Goal: Ask a question

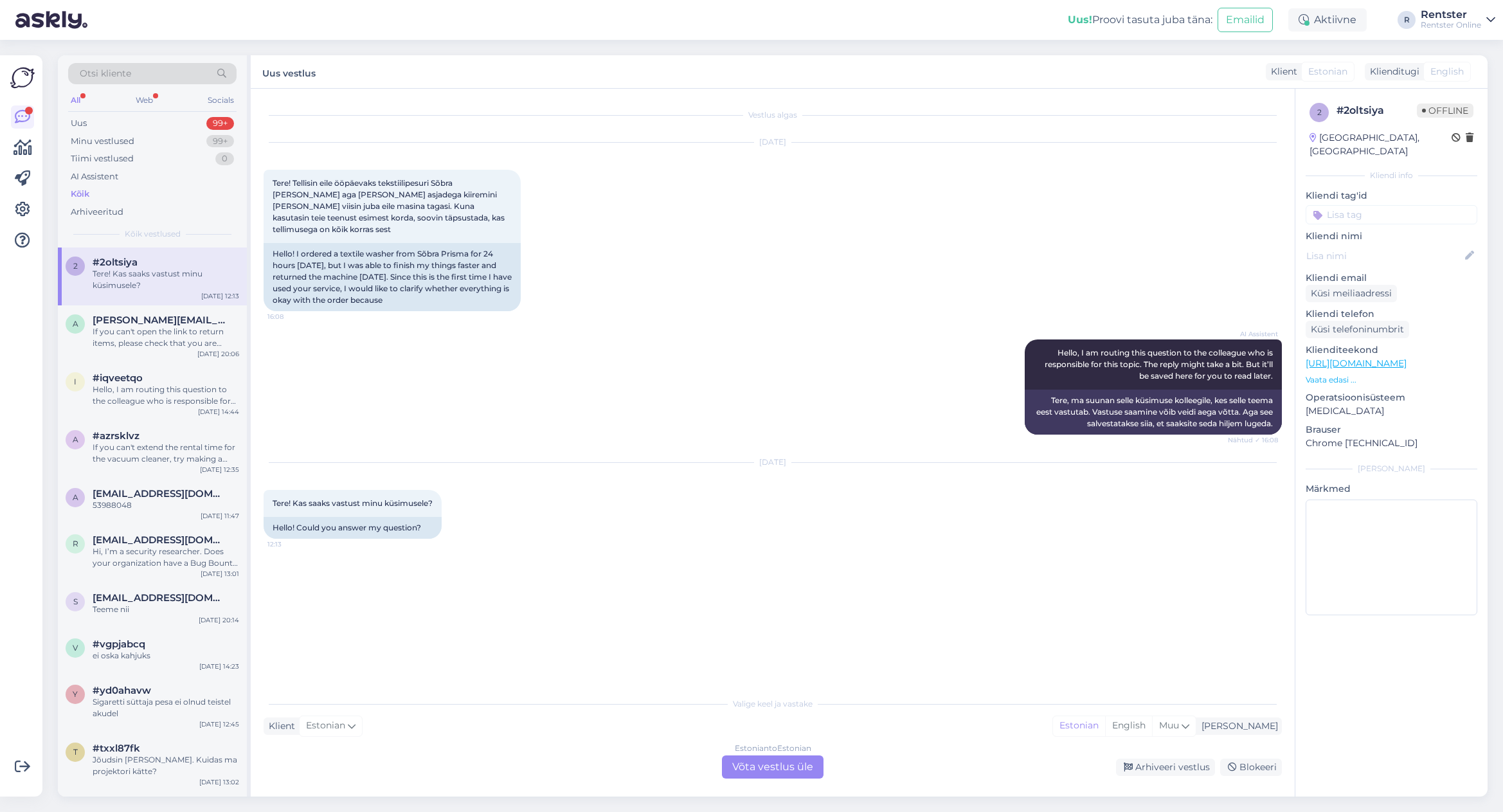
click at [110, 200] on div "Kõik" at bounding box center [153, 194] width 168 height 18
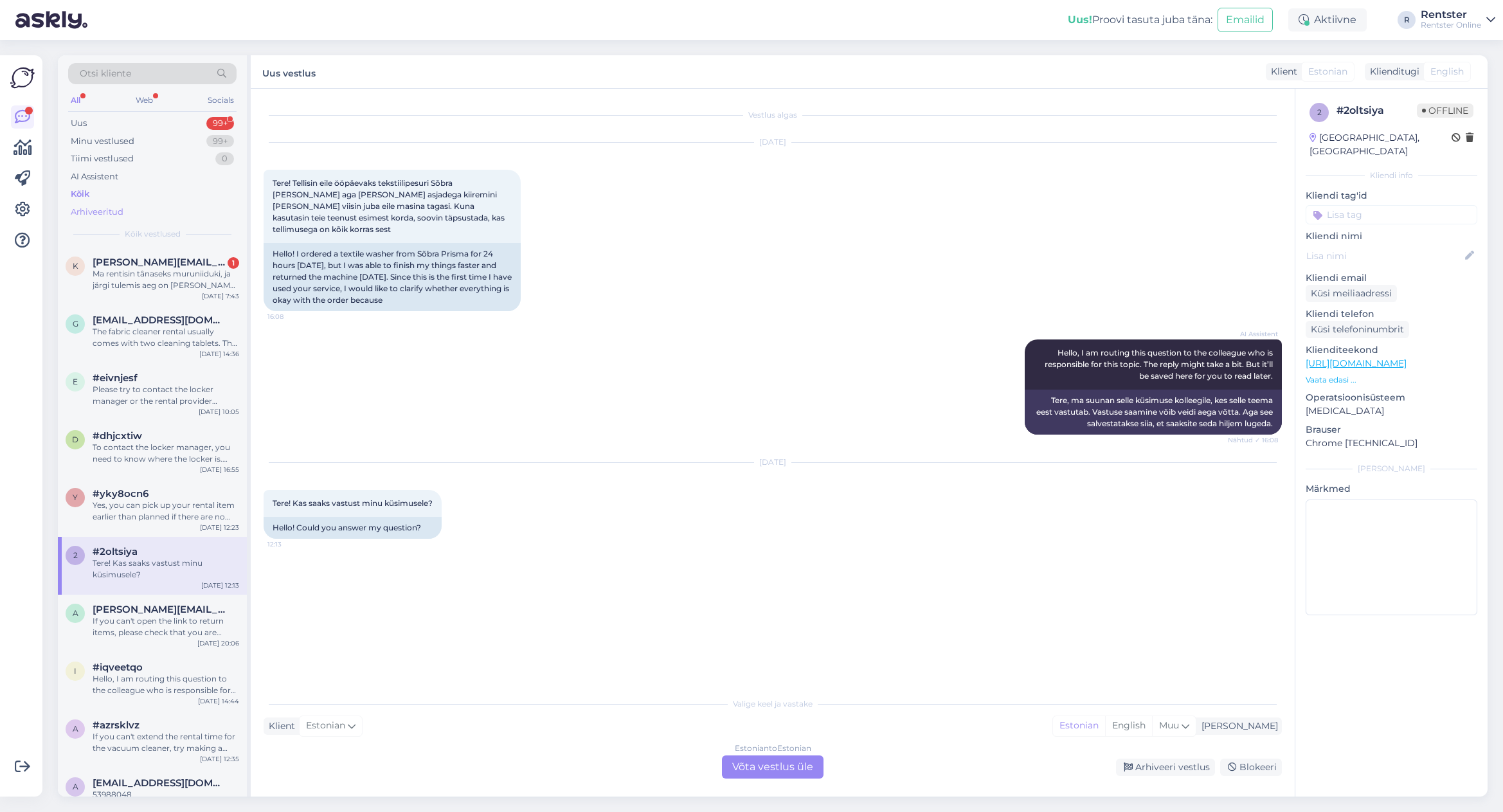
click at [105, 206] on div "Arhiveeritud" at bounding box center [96, 212] width 53 height 13
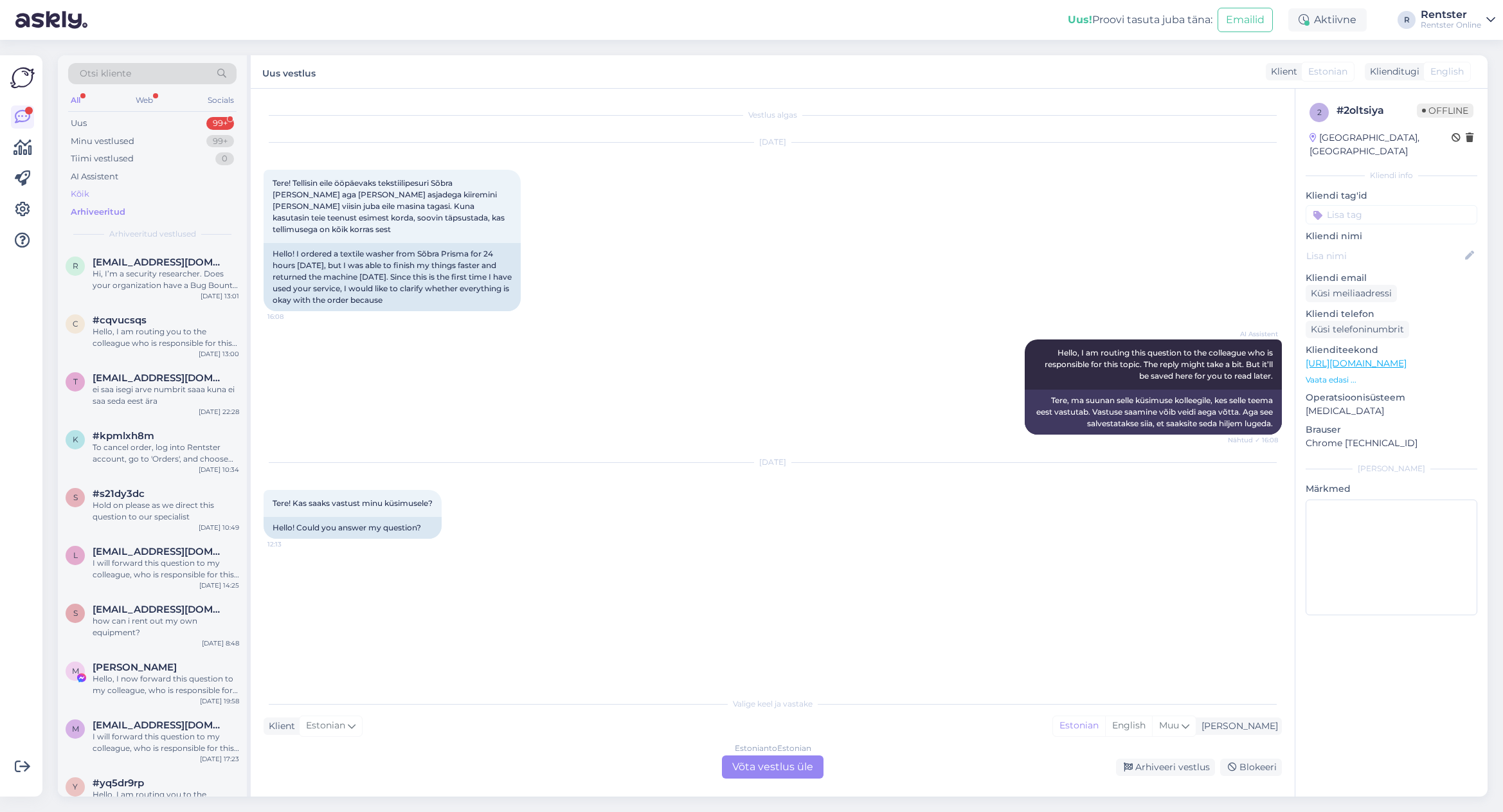
click at [104, 191] on div "Kõik" at bounding box center [153, 194] width 168 height 18
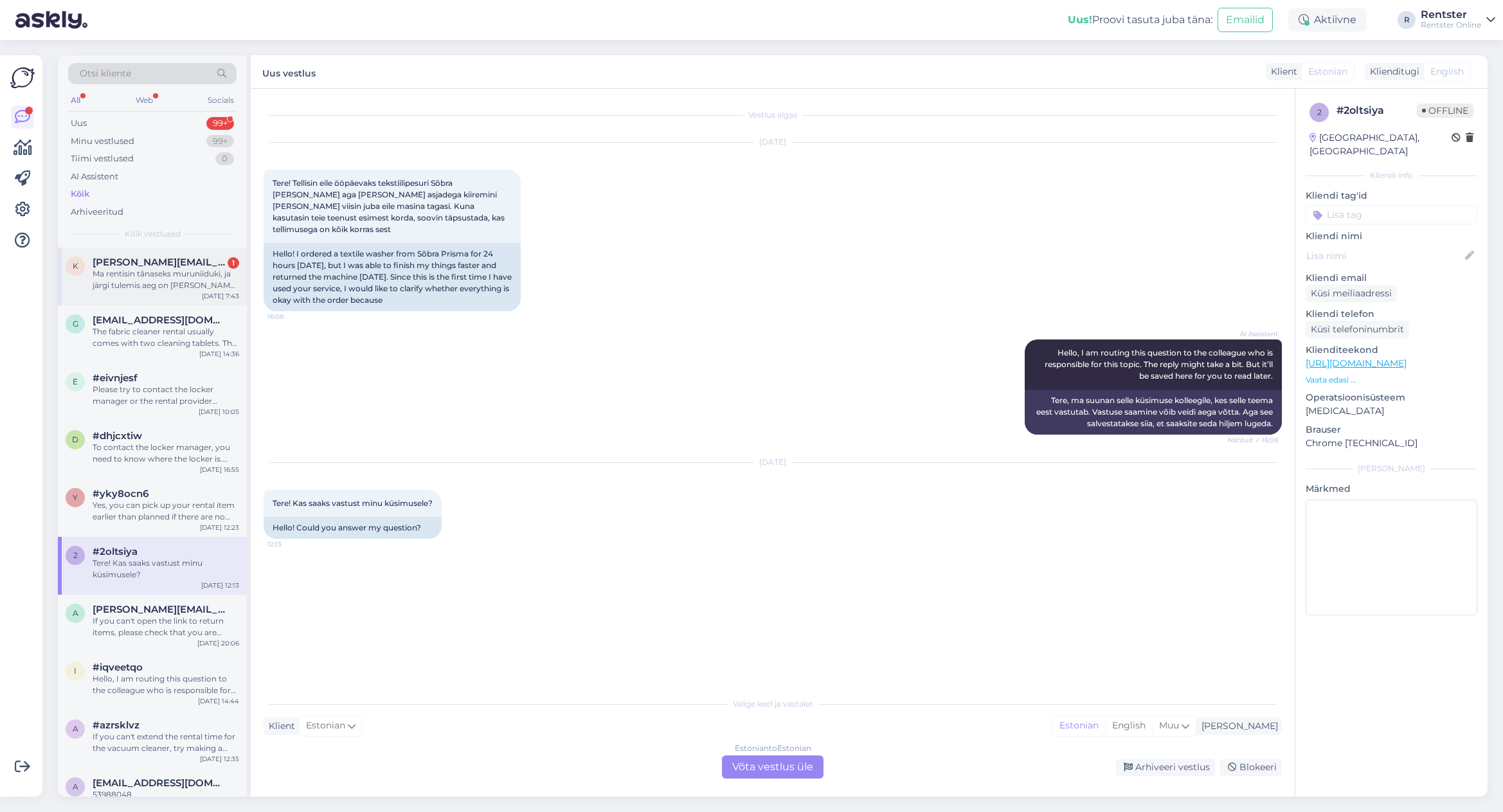
click at [167, 282] on div "Ma rentisin tânaseks muruniiduki, ja järgi tulemis aeg on kell 11:00. Kas mul o…" at bounding box center [166, 279] width 147 height 23
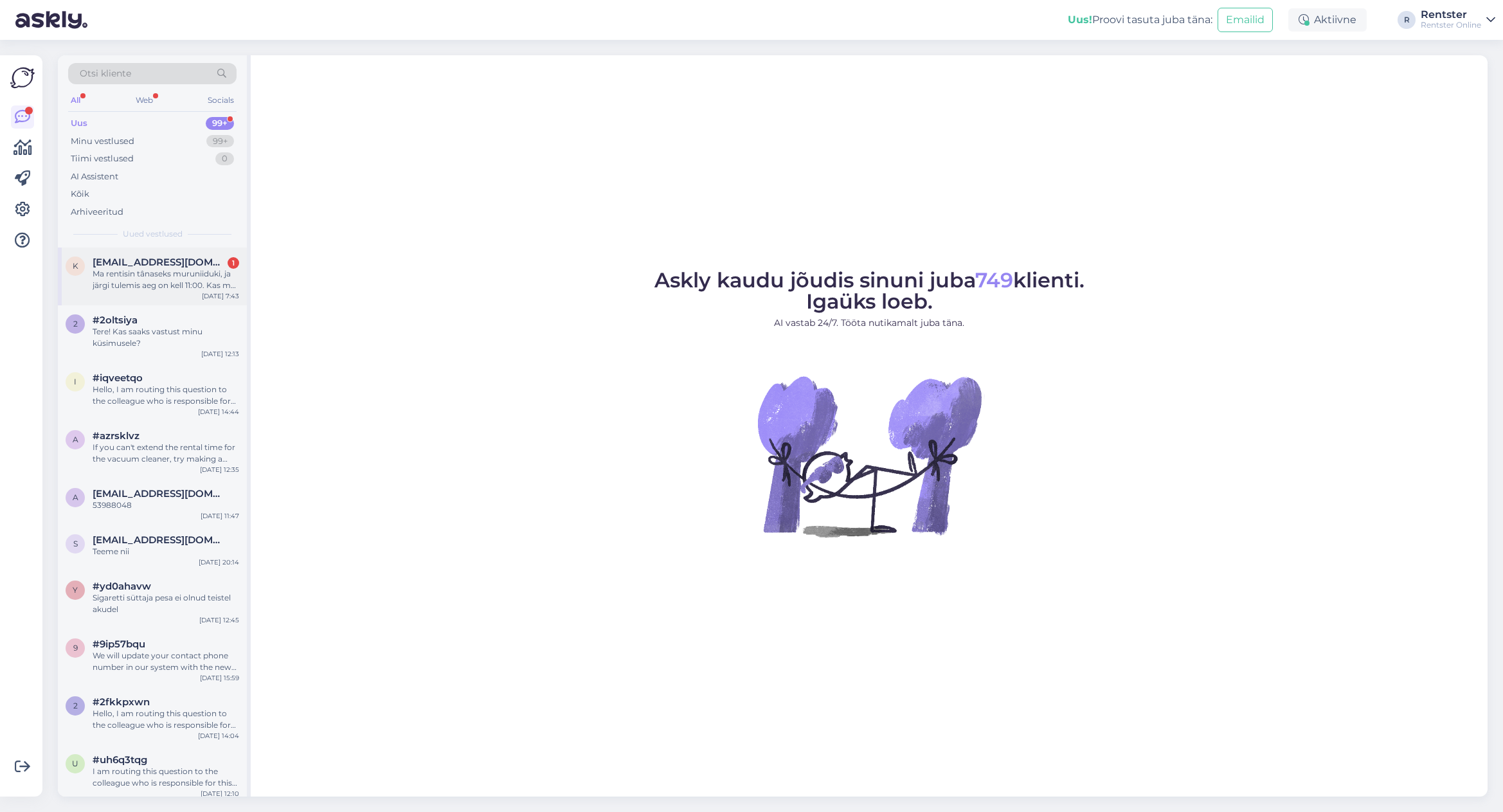
click at [162, 274] on div "Ma rentisin tânaseks muruniiduki, ja järgi tulemis aeg on kell 11:00. Kas mul o…" at bounding box center [166, 279] width 147 height 23
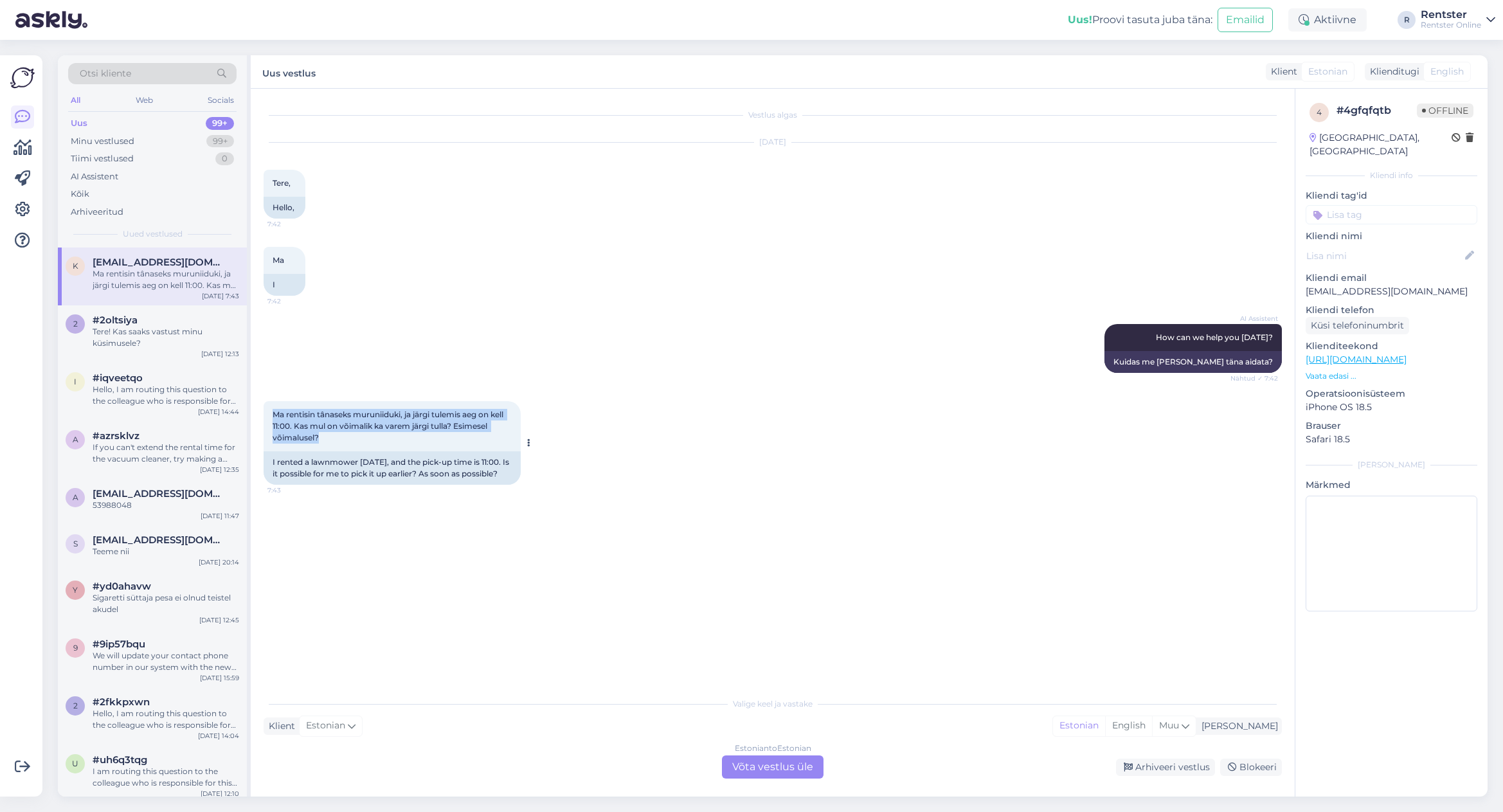
drag, startPoint x: 313, startPoint y: 433, endPoint x: 265, endPoint y: 413, distance: 52.0
click at [265, 413] on div "Ma rentisin tânaseks muruniiduki, ja järgi tulemis aeg on kell 11:00. Kas mul o…" at bounding box center [392, 426] width 257 height 50
click at [323, 428] on span "Ma rentisin tânaseks muruniiduki, ja järgi tulemis aeg on kell 11:00. Kas mul o…" at bounding box center [389, 426] width 233 height 33
drag, startPoint x: 347, startPoint y: 436, endPoint x: 332, endPoint y: 441, distance: 15.8
click at [258, 407] on div "Vestlus algas [DATE] Tere, 7:42 Hello, Ma 7:42 I AI Assistent How can we help y…" at bounding box center [772, 442] width 1044 height 708
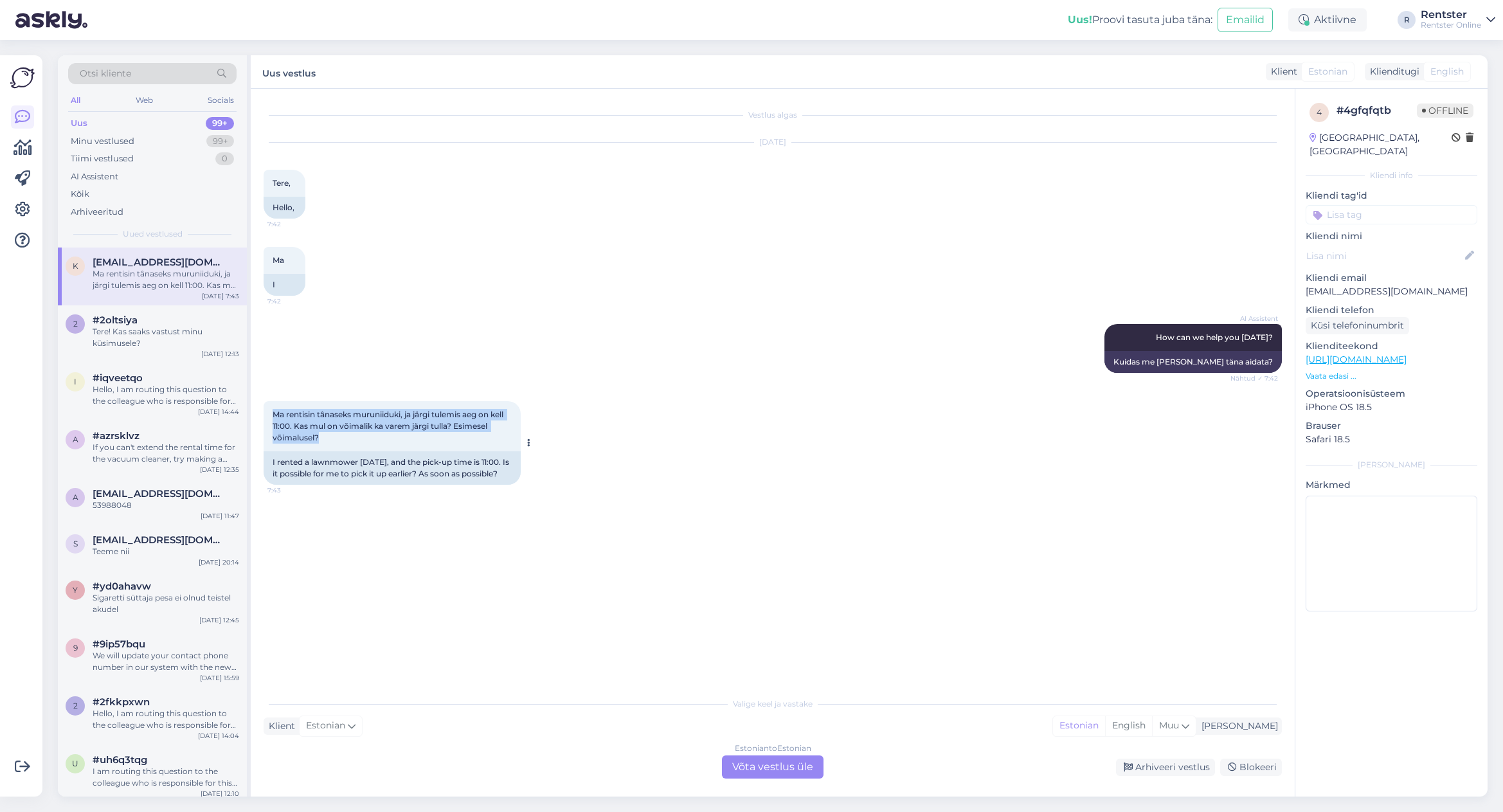
click at [332, 442] on div "Ma rentisin tânaseks muruniiduki, ja järgi tulemis aeg on kell 11:00. Kas mul o…" at bounding box center [392, 426] width 257 height 50
click at [141, 340] on div "Tere! Kas saaks vastust minu küsimusele?" at bounding box center [166, 338] width 147 height 23
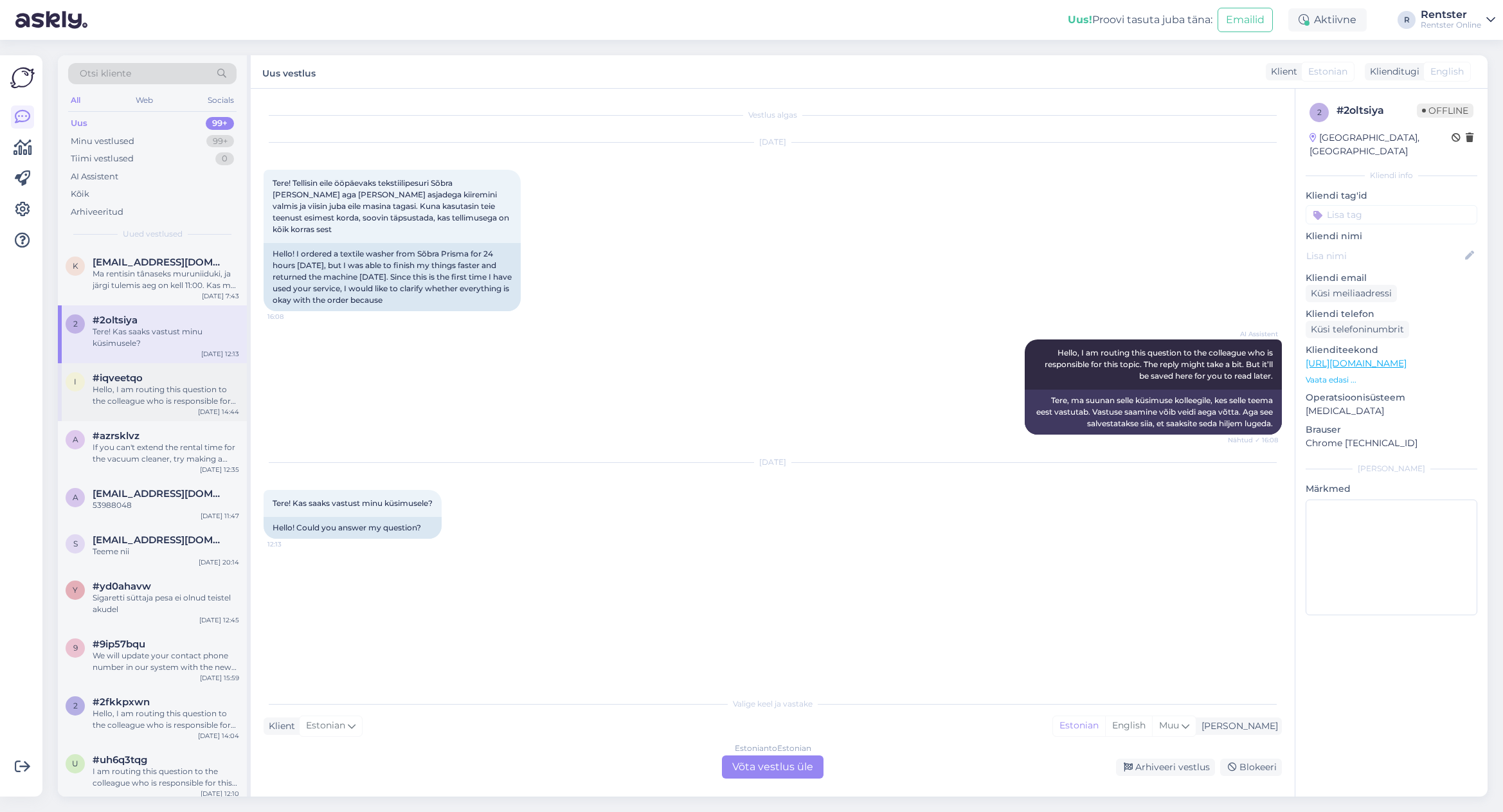
click at [156, 384] on div "Hello, I am routing this question to the colleague who is responsible for this …" at bounding box center [166, 395] width 147 height 23
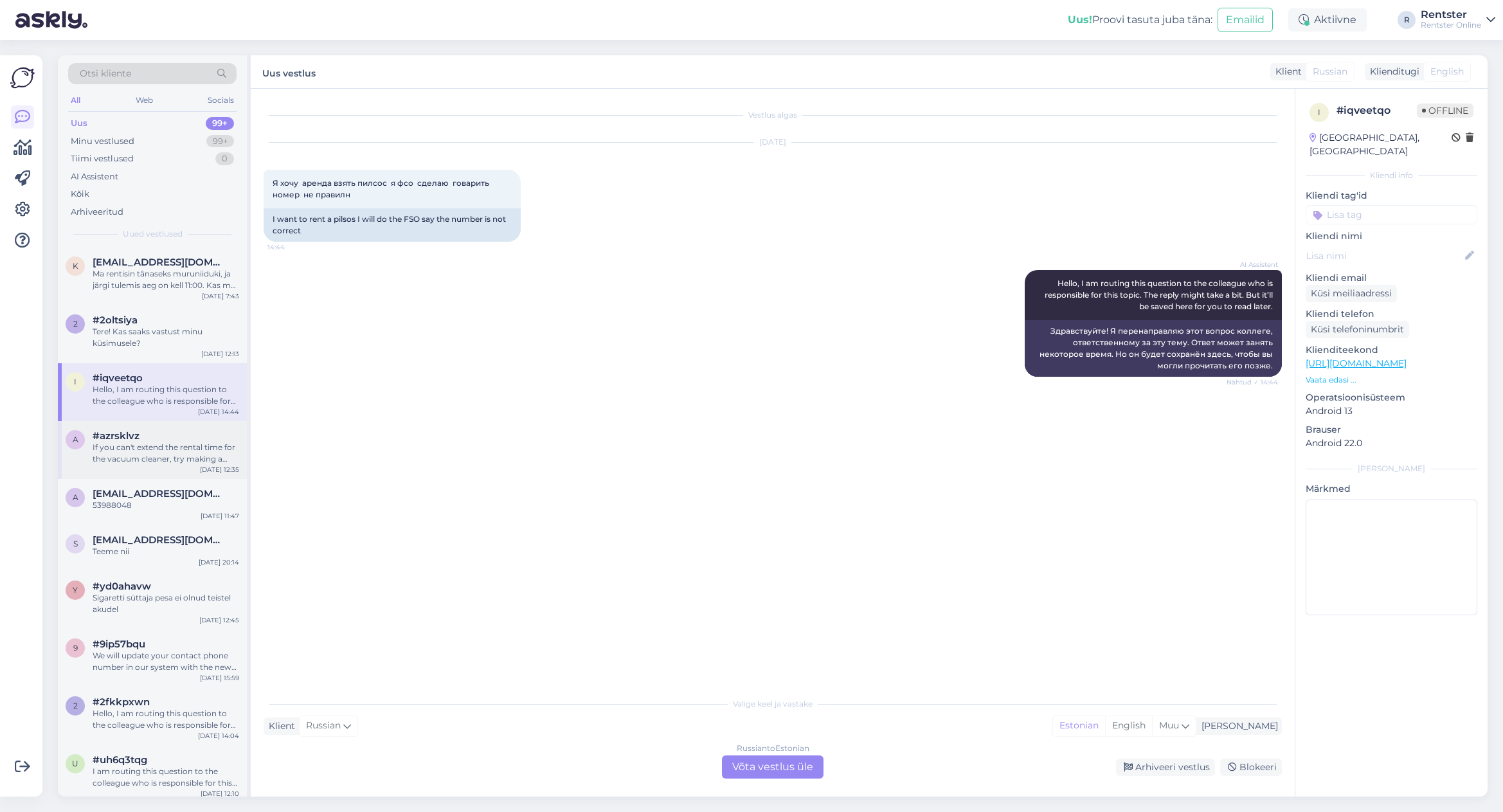
click at [154, 454] on div "If you can't extend the rental time for the vacuum cleaner, try making a new re…" at bounding box center [166, 454] width 147 height 23
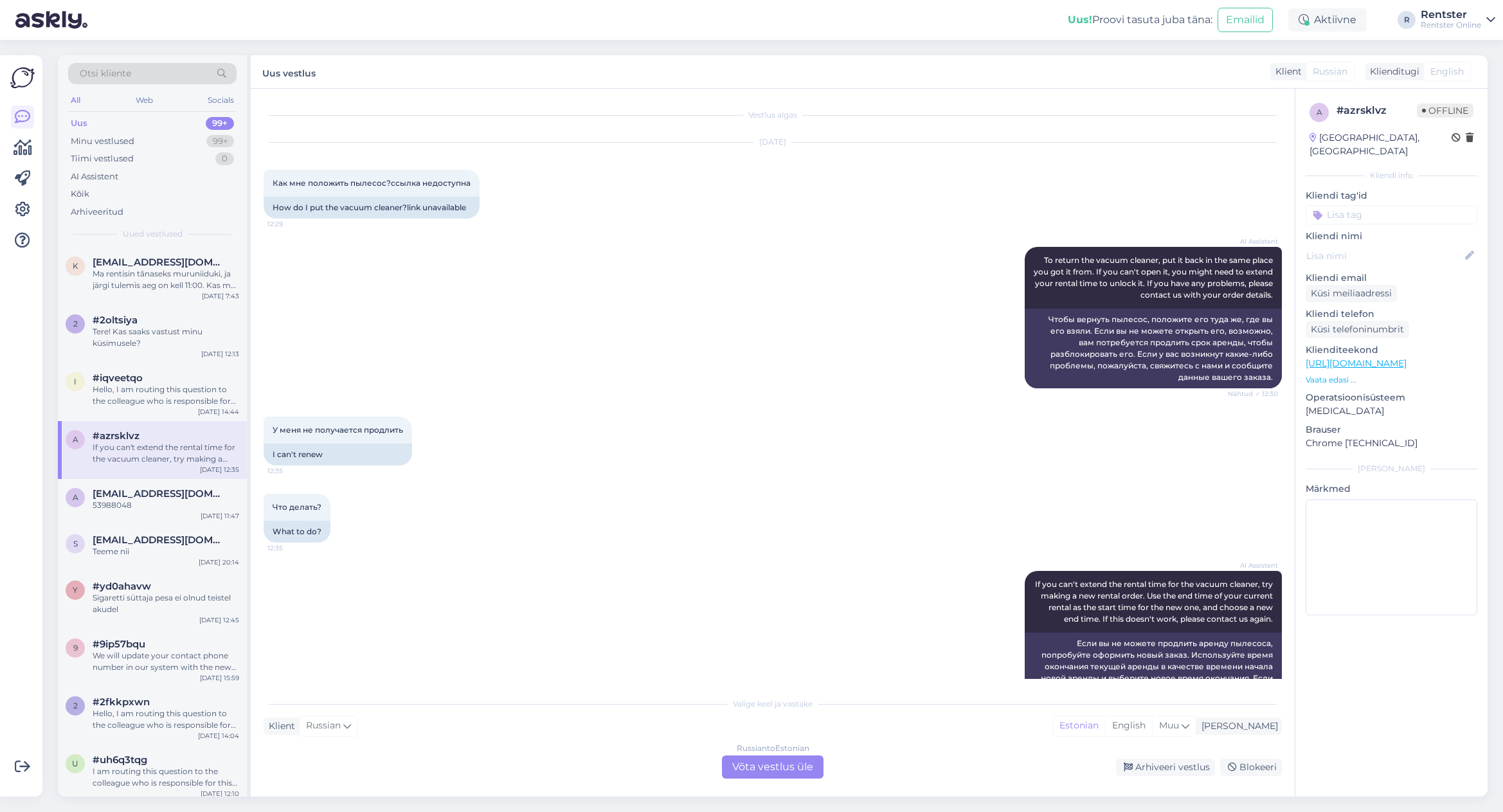
scroll to position [36, 0]
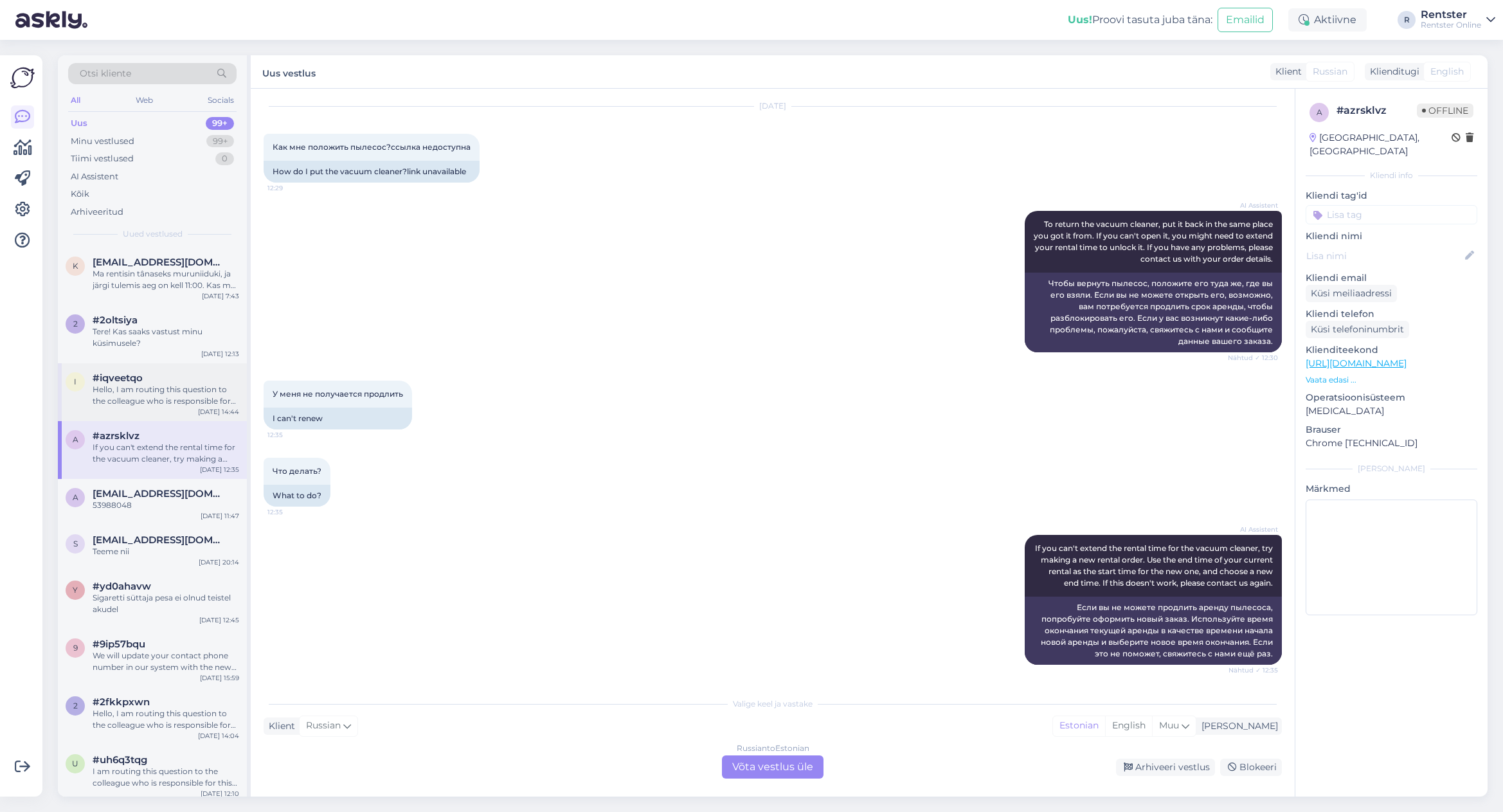
click at [161, 393] on div "Hello, I am routing this question to the colleague who is responsible for this …" at bounding box center [166, 395] width 147 height 23
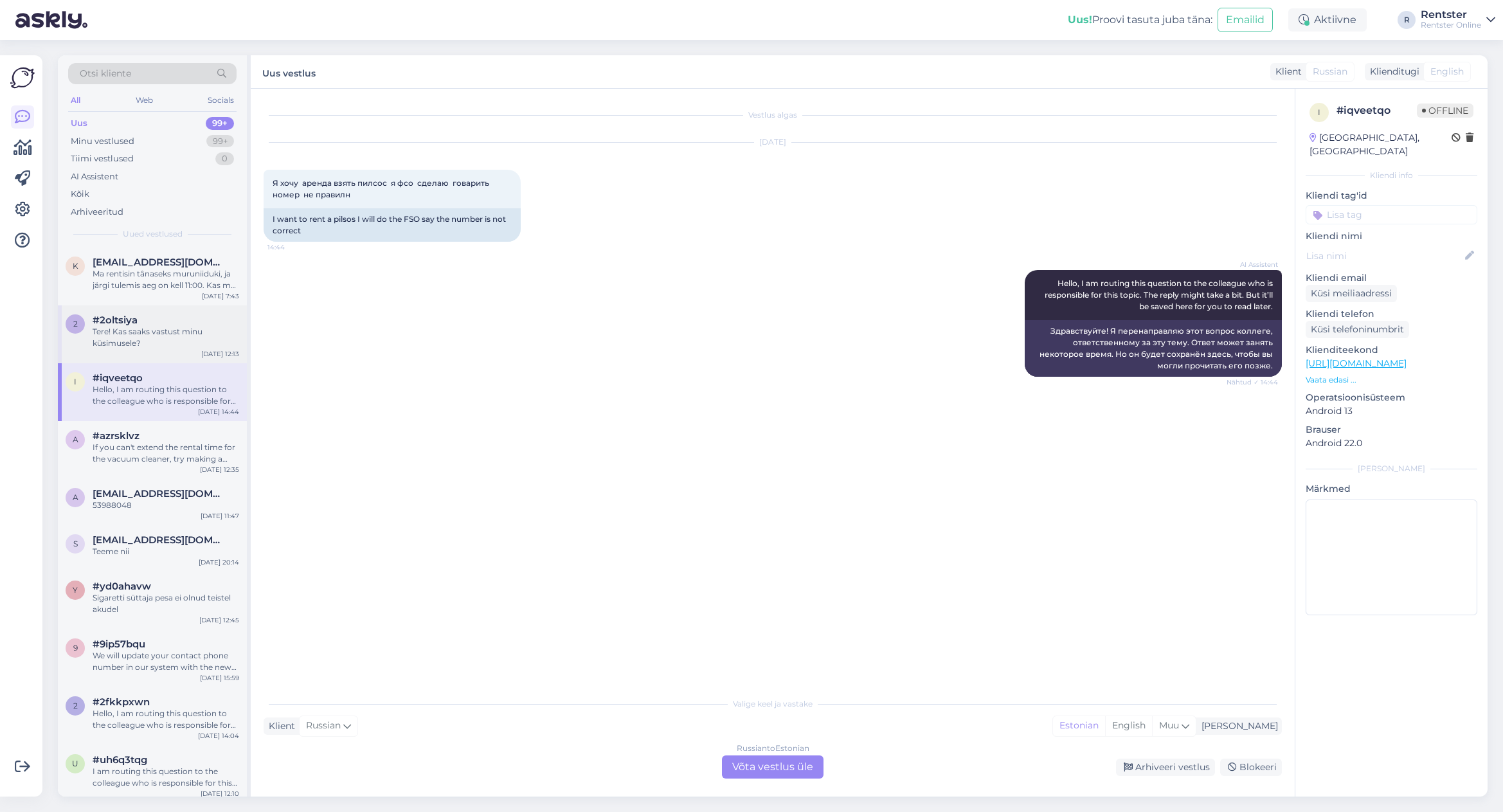
click at [155, 343] on div "Tere! Kas saaks vastust minu küsimusele?" at bounding box center [166, 338] width 147 height 23
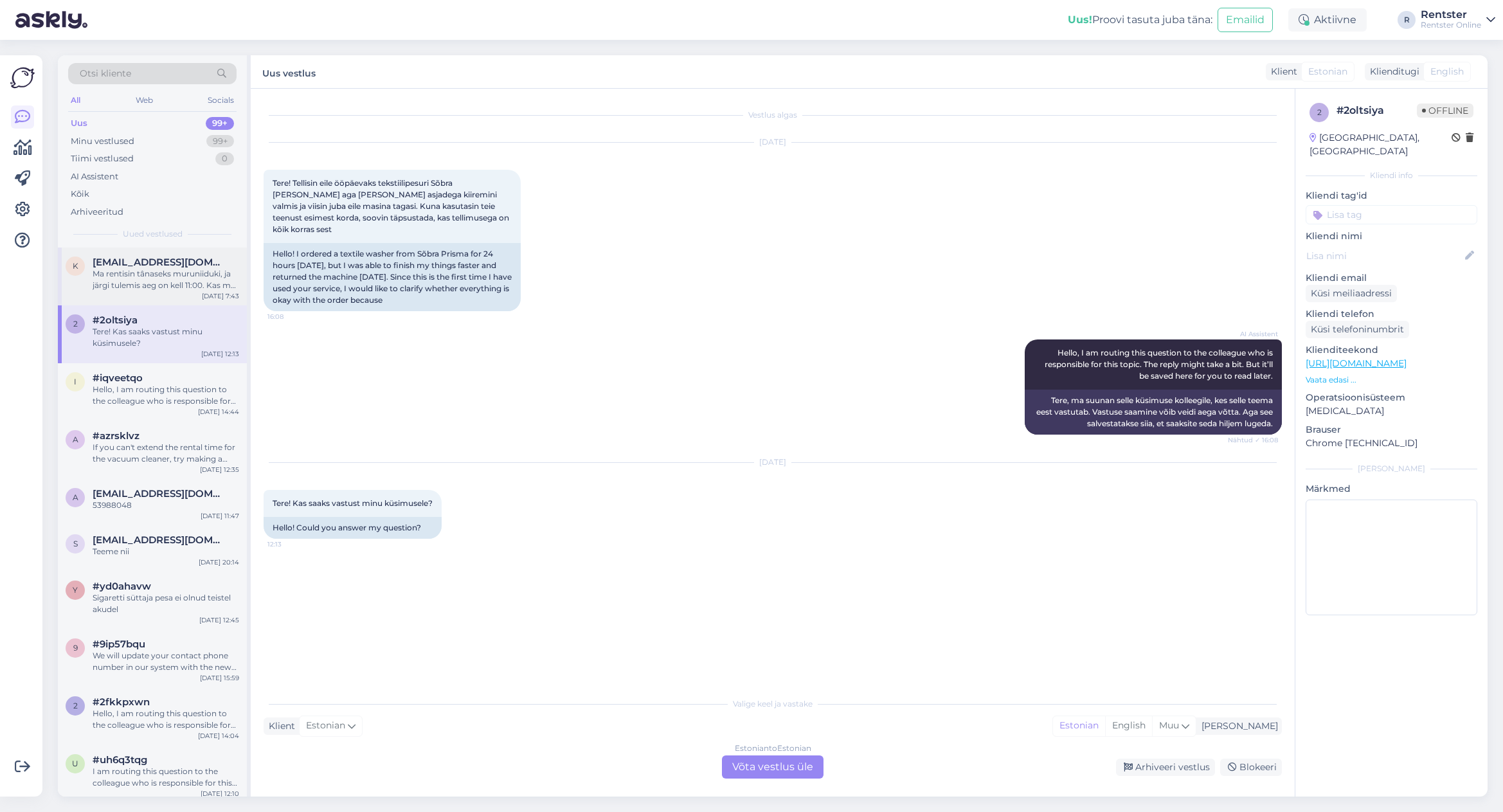
click at [161, 293] on div "k [EMAIL_ADDRESS][DOMAIN_NAME] Ma rentisin tânaseks muruniiduki, ja järgi tulem…" at bounding box center [152, 276] width 189 height 58
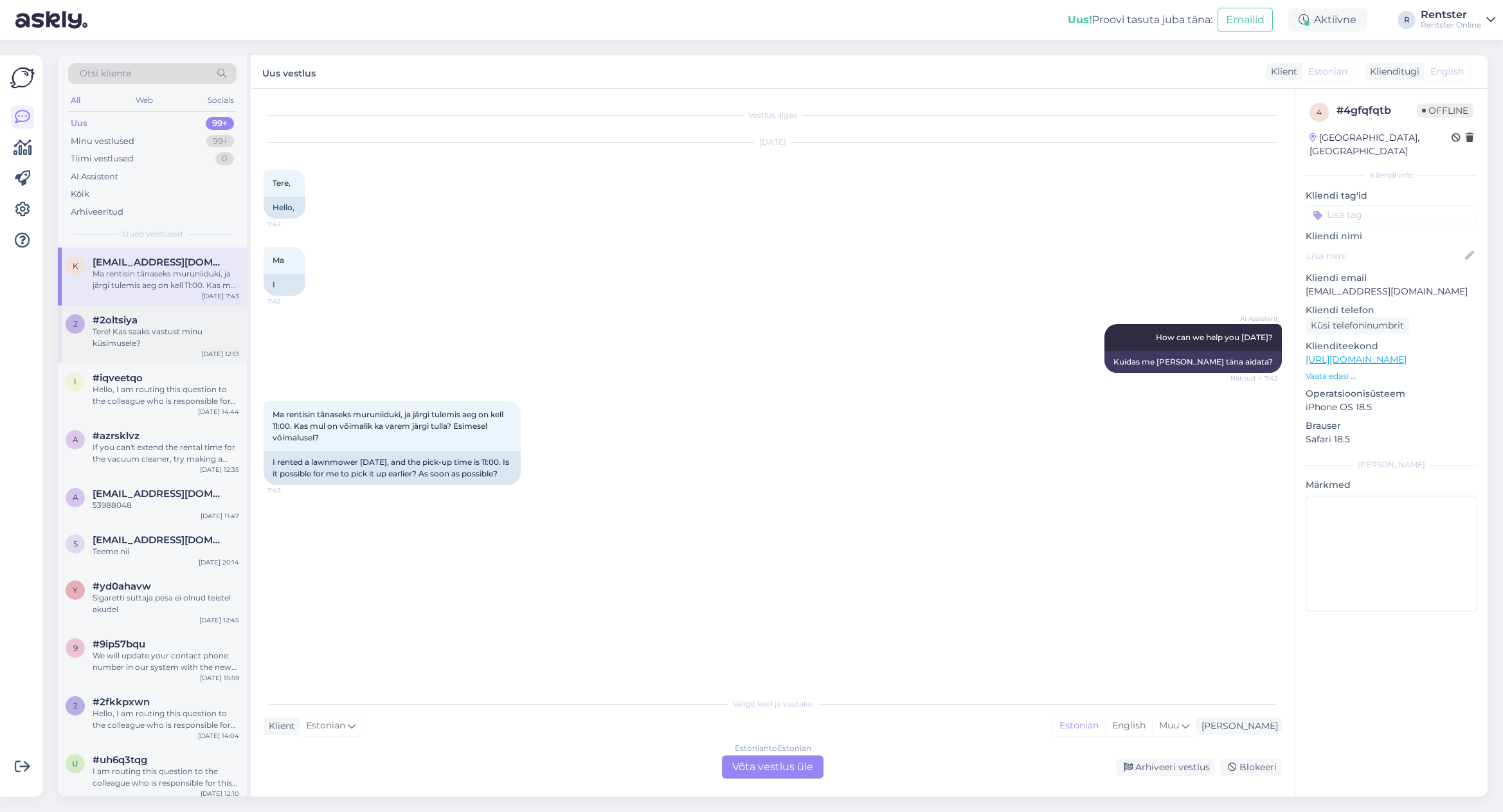
click at [162, 317] on div "#2oltsiya" at bounding box center [166, 320] width 147 height 12
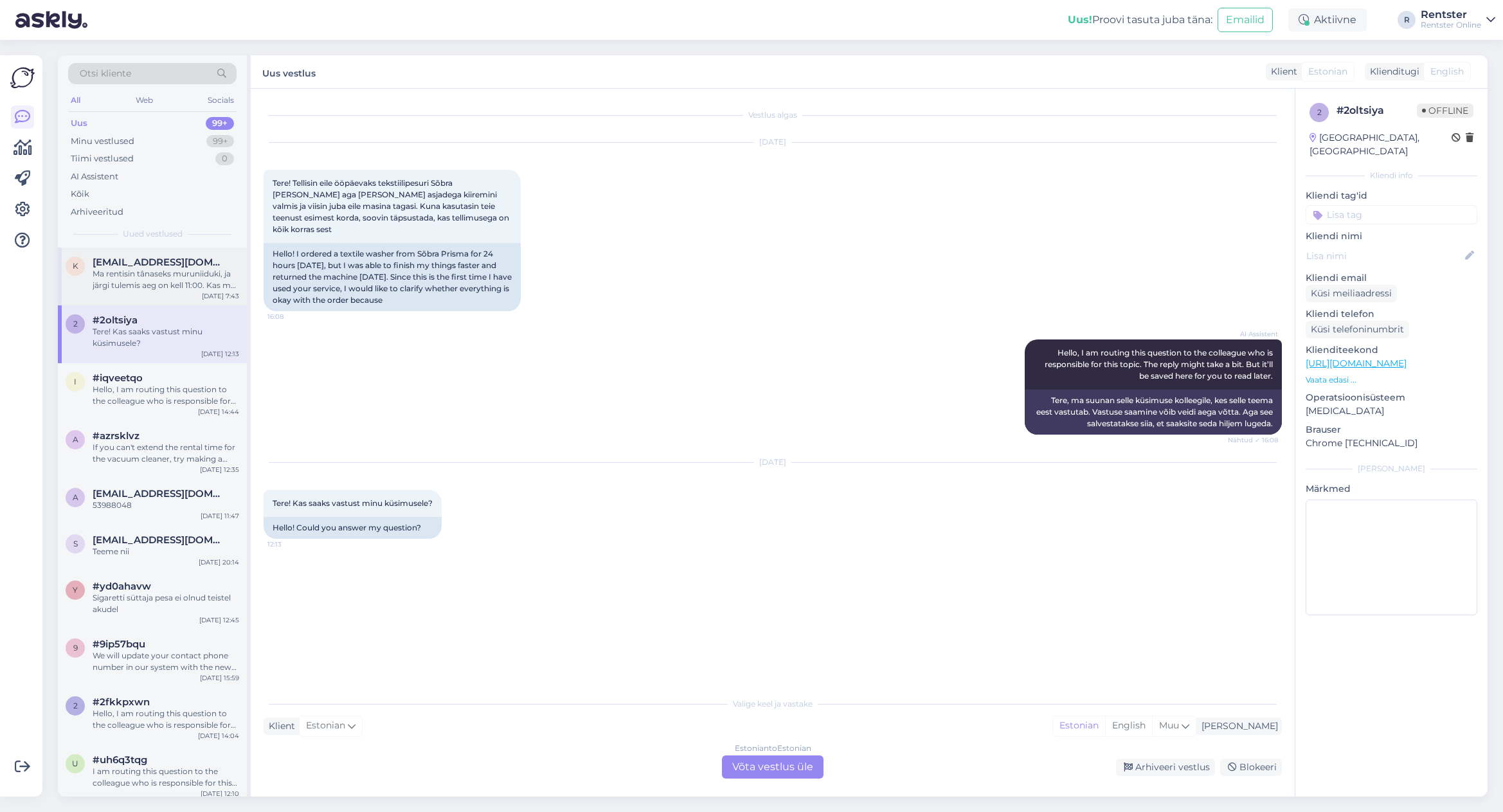
click at [159, 282] on div "Ma rentisin tânaseks muruniiduki, ja järgi tulemis aeg on kell 11:00. Kas mul o…" at bounding box center [166, 279] width 147 height 23
